Goal: Task Accomplishment & Management: Complete application form

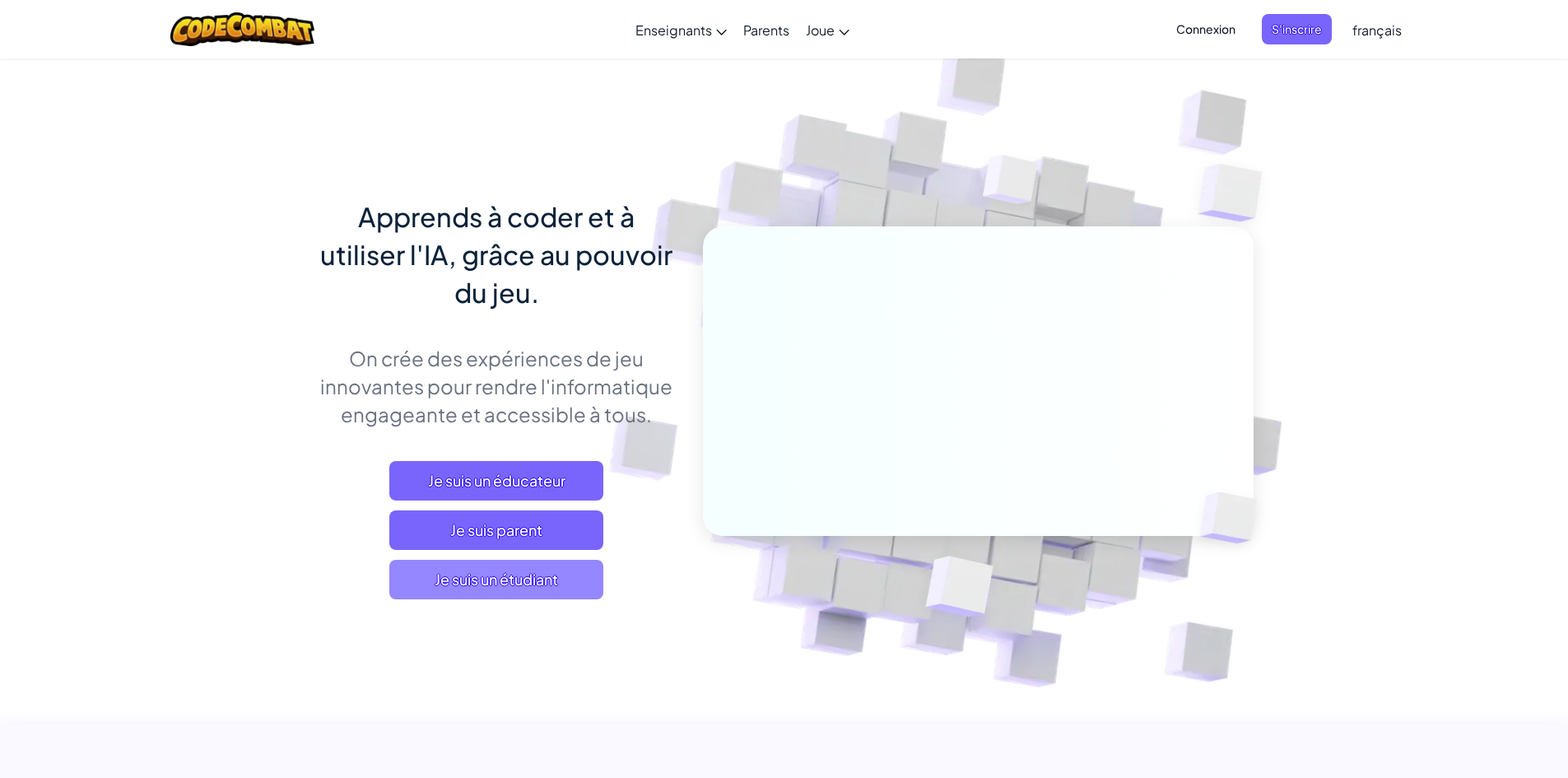
click at [529, 576] on span "Je suis un étudiant" at bounding box center [496, 580] width 214 height 40
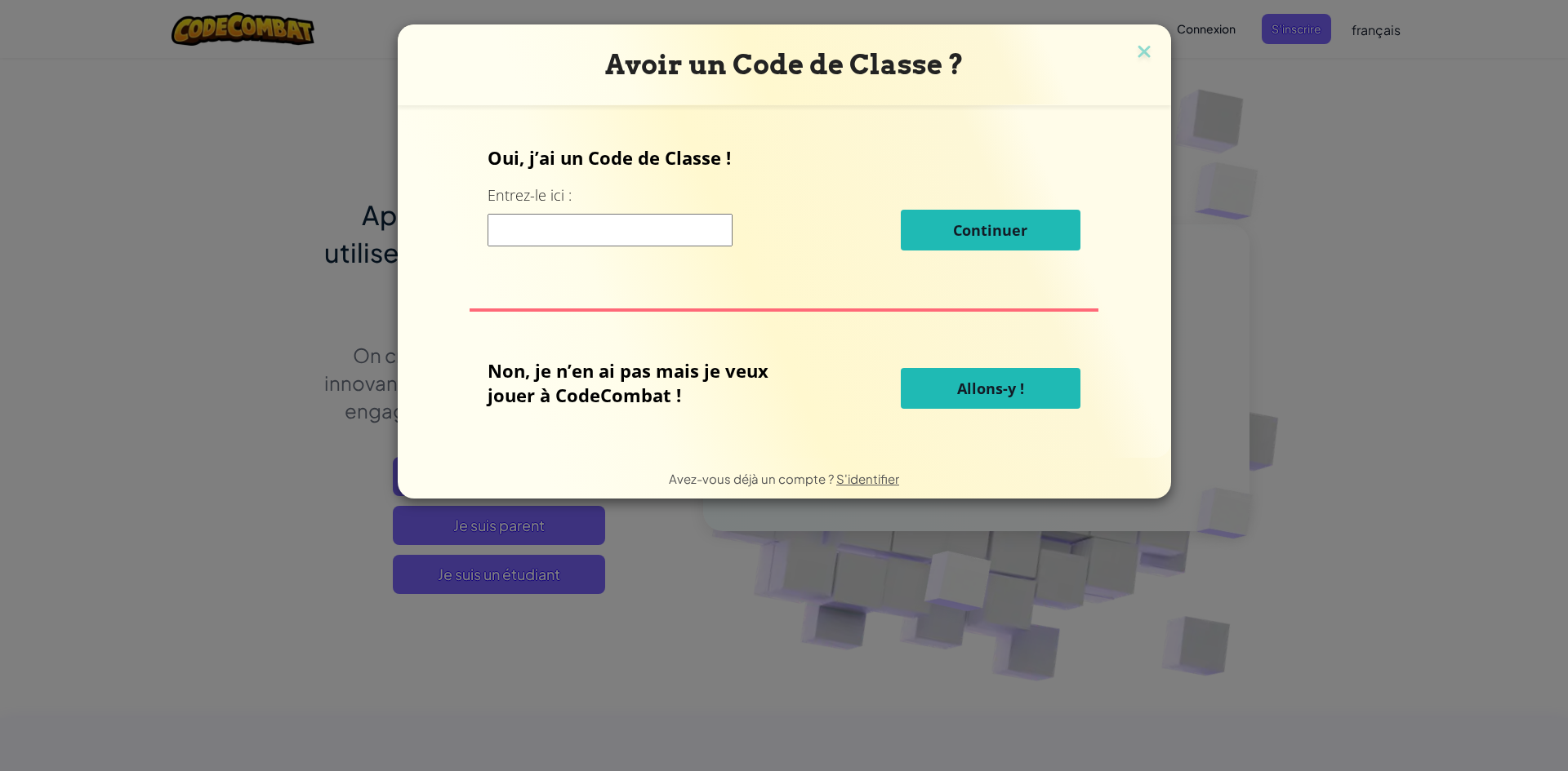
drag, startPoint x: 522, startPoint y: 571, endPoint x: 536, endPoint y: 563, distance: 16.1
drag, startPoint x: 536, startPoint y: 563, endPoint x: 503, endPoint y: 317, distance: 248.2
click at [503, 317] on div "Oui, j’ai un Code de Classe ! Entrez-le ici : Continuer Non, je n’en ai pas mai…" at bounding box center [784, 281] width 741 height 320
drag, startPoint x: 995, startPoint y: 408, endPoint x: 925, endPoint y: 392, distance: 71.8
click at [925, 392] on button "Allons-y !" at bounding box center [990, 387] width 179 height 40
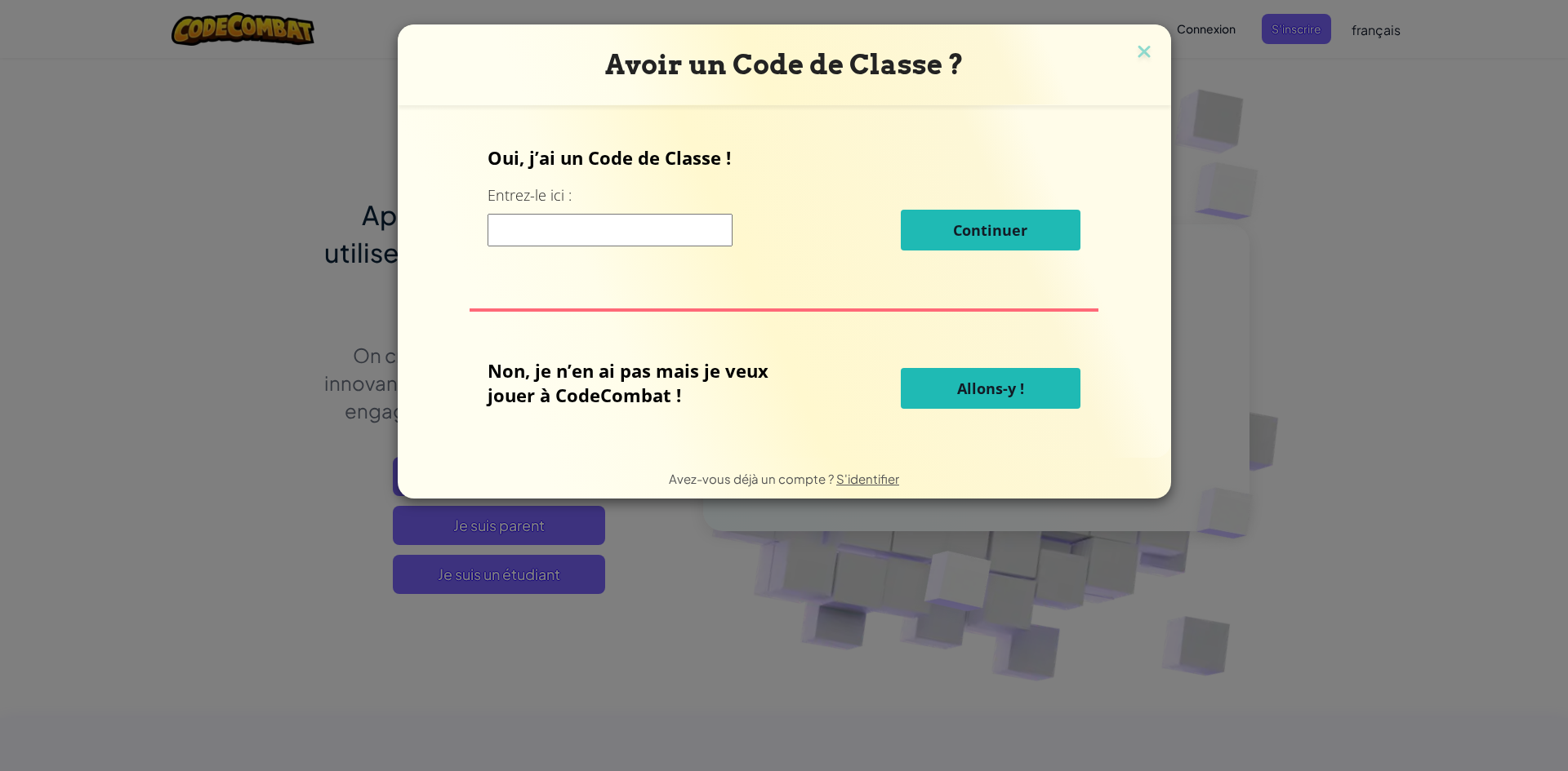
click at [925, 391] on button "Allons-y !" at bounding box center [990, 387] width 179 height 40
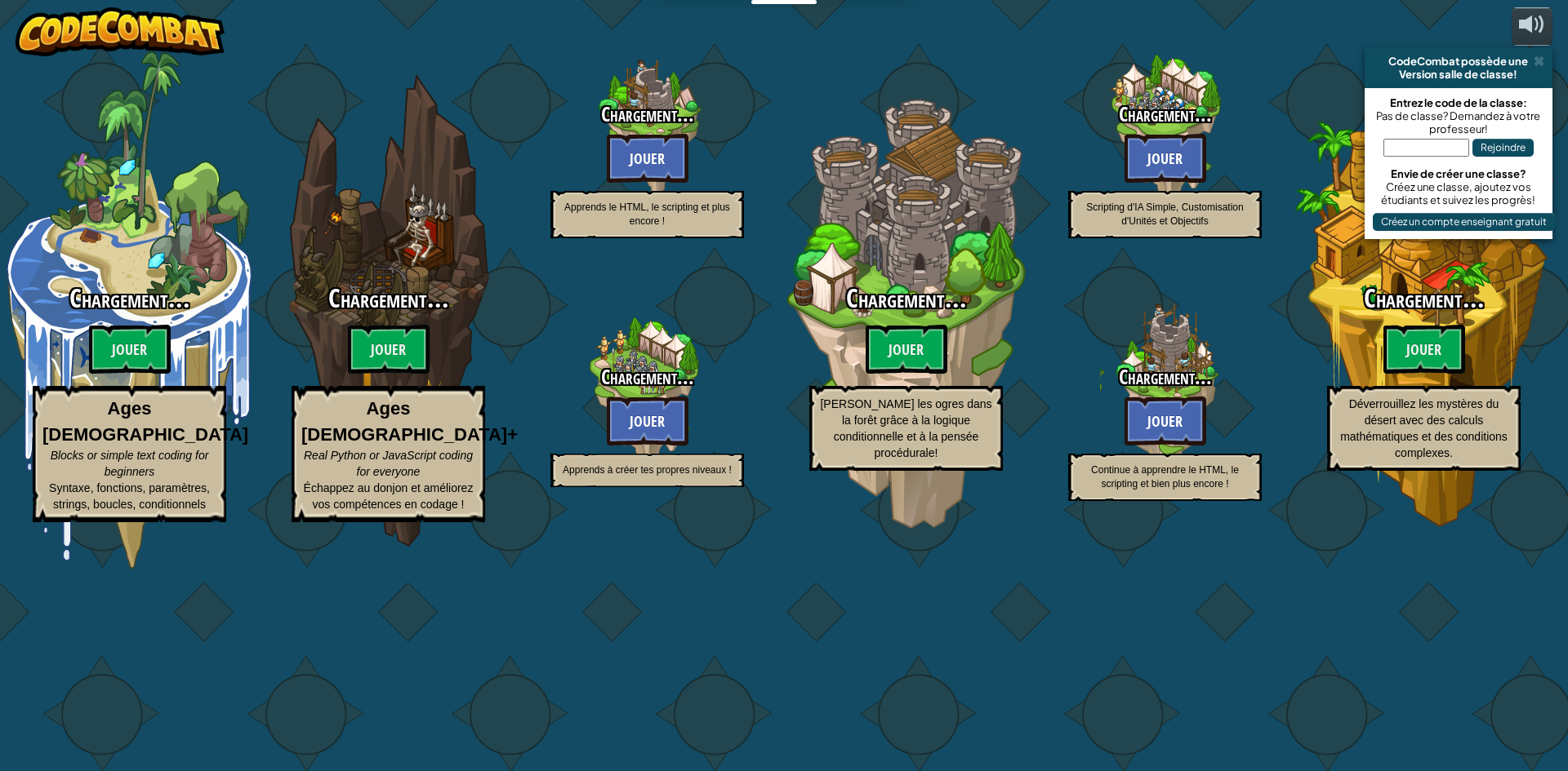
select select "fr"
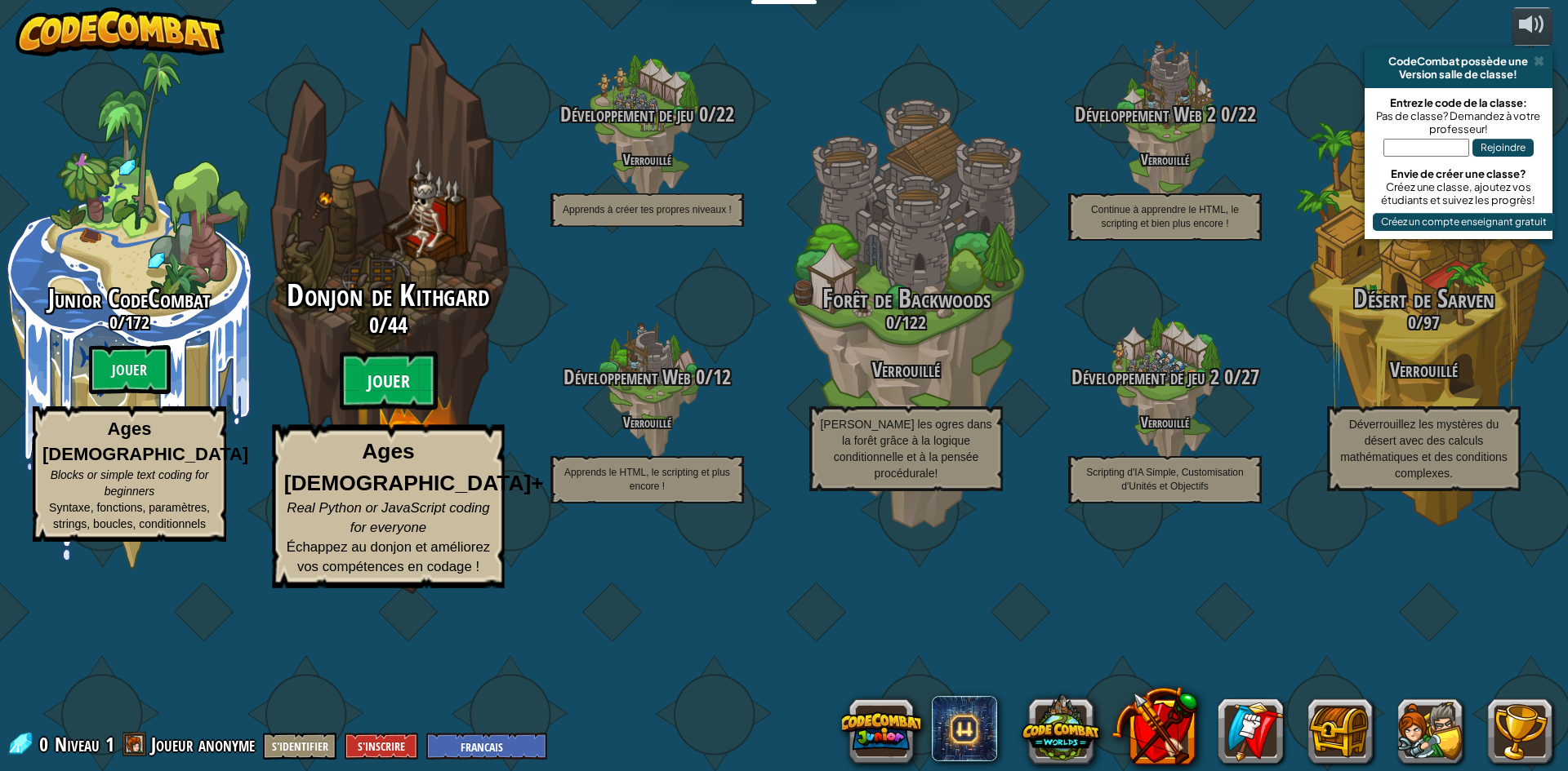
click at [414, 410] on btn "Jouer" at bounding box center [388, 382] width 98 height 59
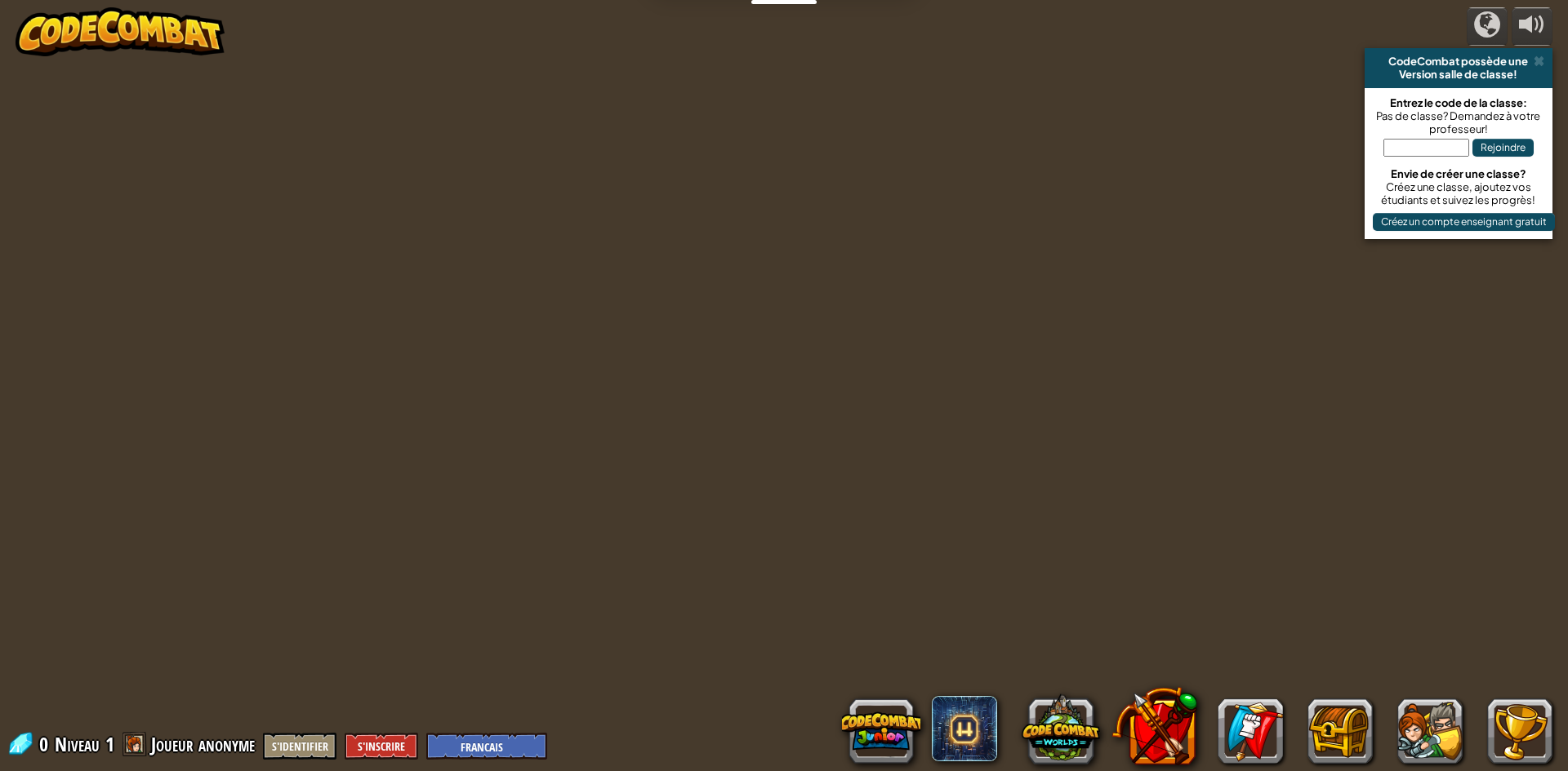
select select "fr"
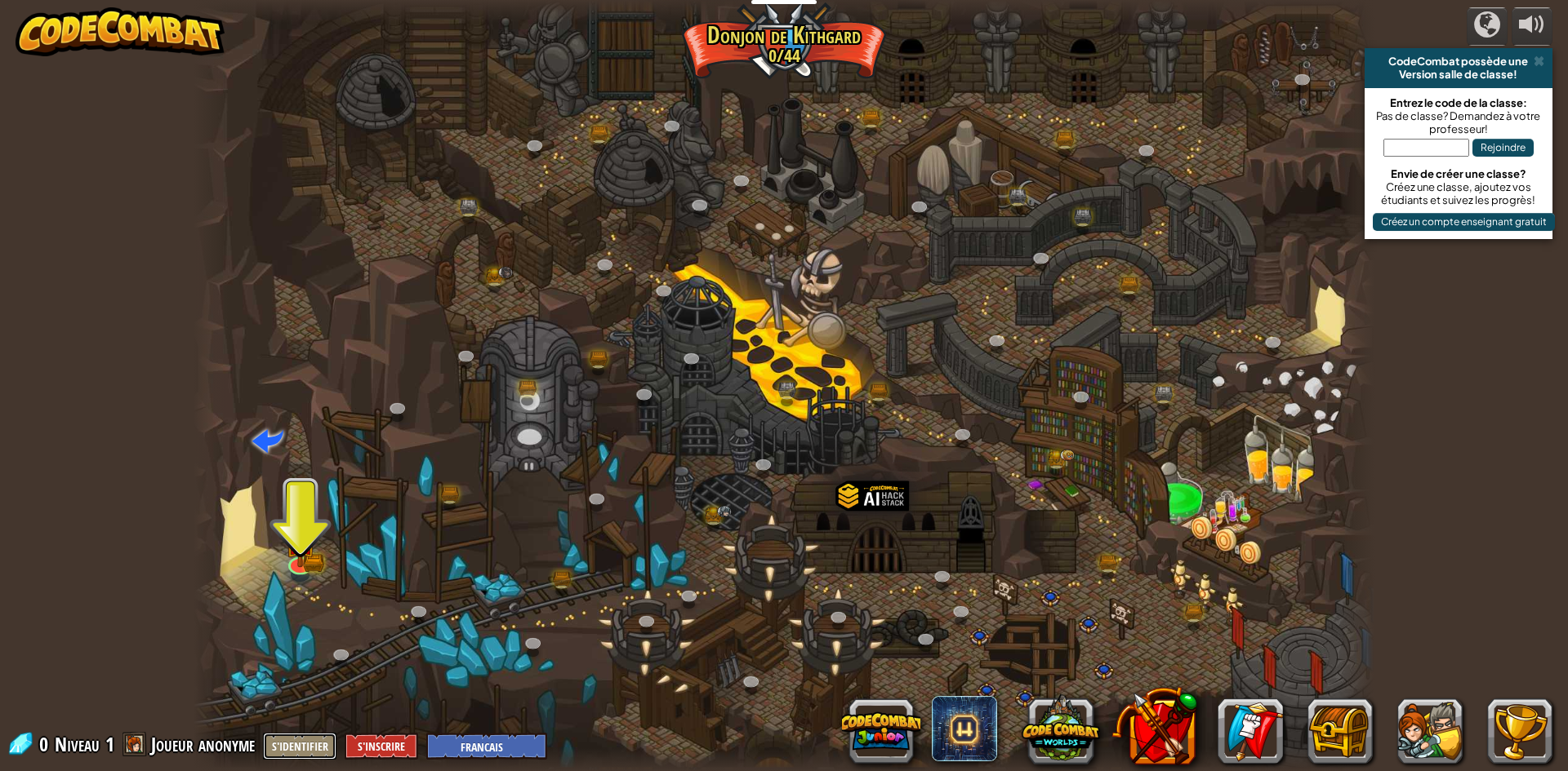
click at [303, 739] on button "S'identifier" at bounding box center [300, 746] width 74 height 27
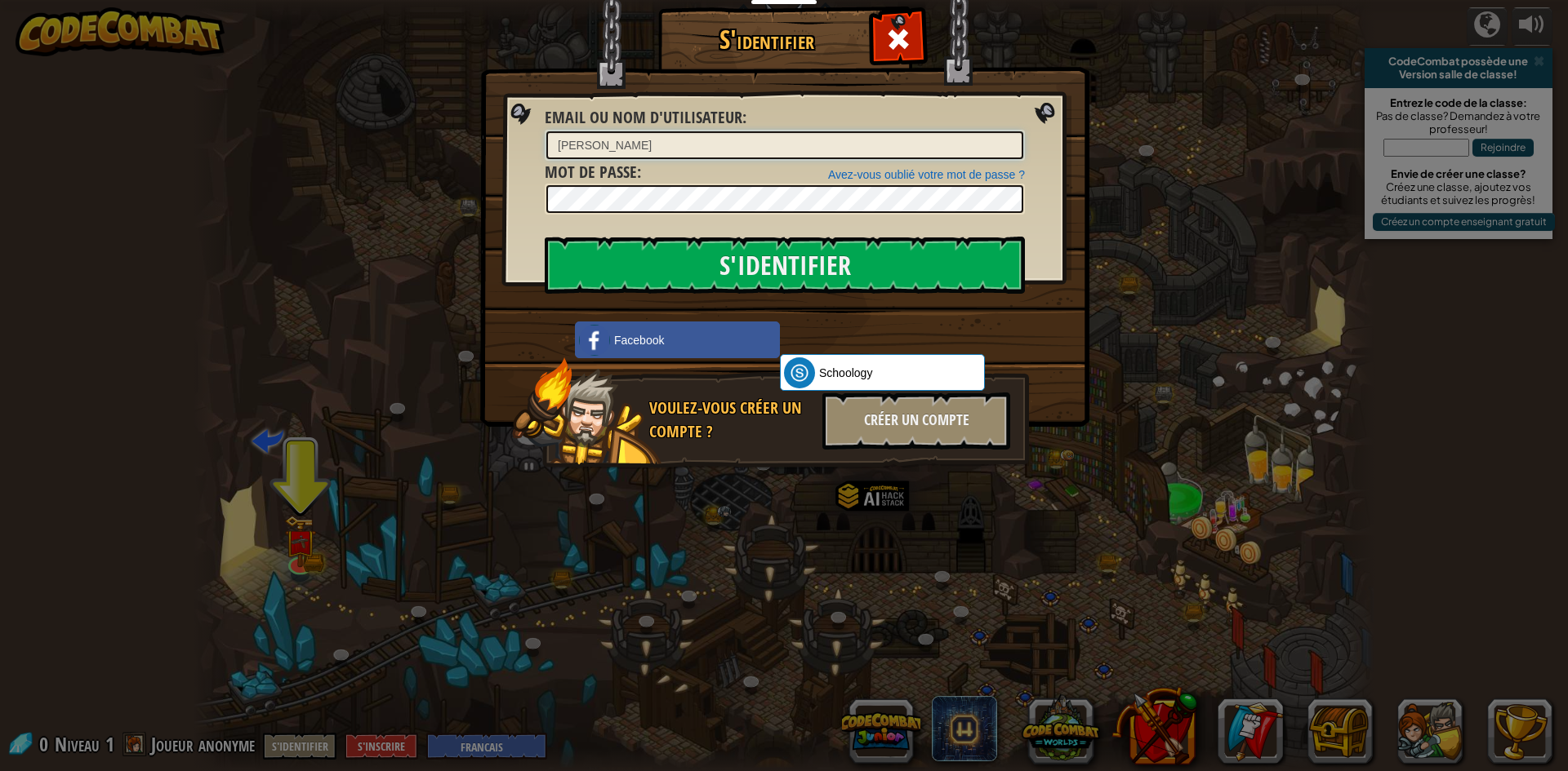
type input "[PERSON_NAME]"
click at [544, 237] on input "S'identifier" at bounding box center [784, 265] width 480 height 57
